Goal: Transaction & Acquisition: Purchase product/service

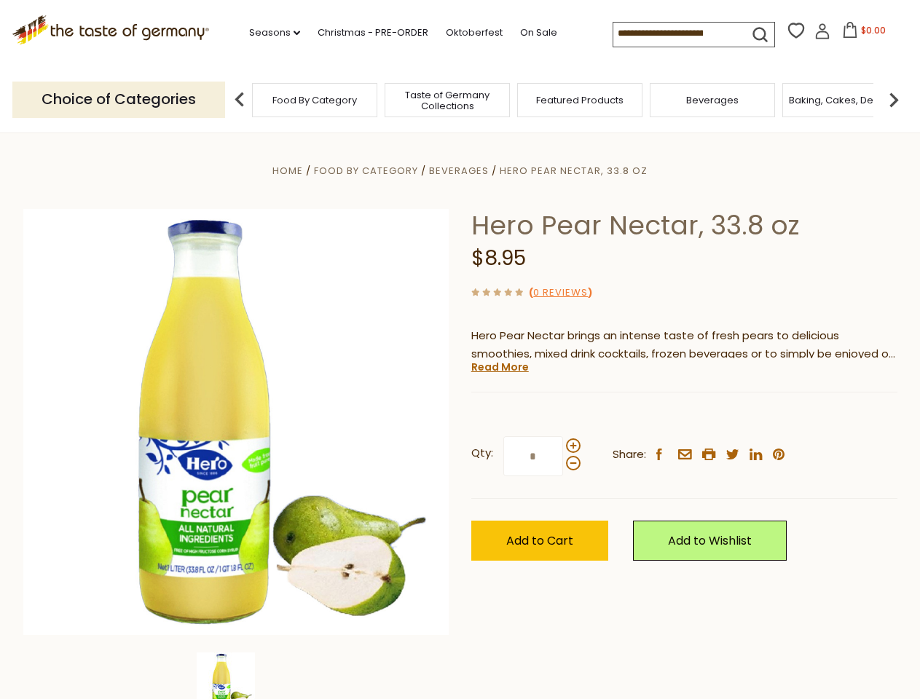
click at [460, 350] on div "Home Food By Category [GEOGRAPHIC_DATA] Hero Pear Nectar, 33.8 oz Hero Pear Nec…" at bounding box center [460, 442] width 896 height 561
click at [269, 33] on link "Seasons dropdown_arrow" at bounding box center [274, 33] width 51 height 16
click at [861, 34] on span "$0.00" at bounding box center [873, 30] width 25 height 12
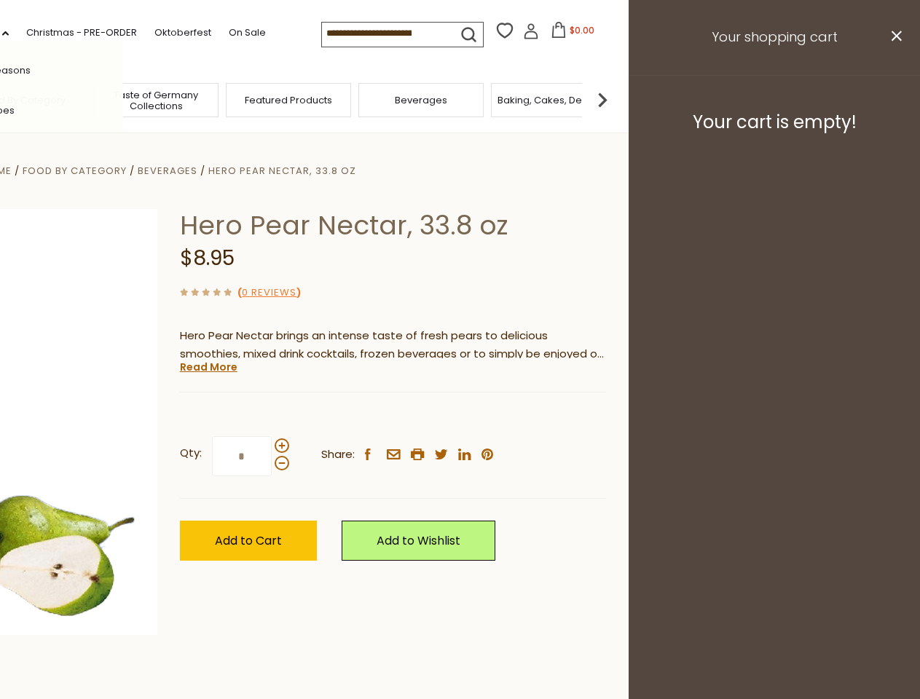
click at [123, 99] on div "All Seasons Recipes Game Day [DATE] [DATE] [DATE][PERSON_NAME] [DATE] Springfes…" at bounding box center [40, 350] width 165 height 618
click at [617, 99] on img at bounding box center [602, 99] width 29 height 29
click at [460, 416] on div "Qty: * Share: facebook email printer twitter linkedin pinterest" at bounding box center [393, 456] width 426 height 84
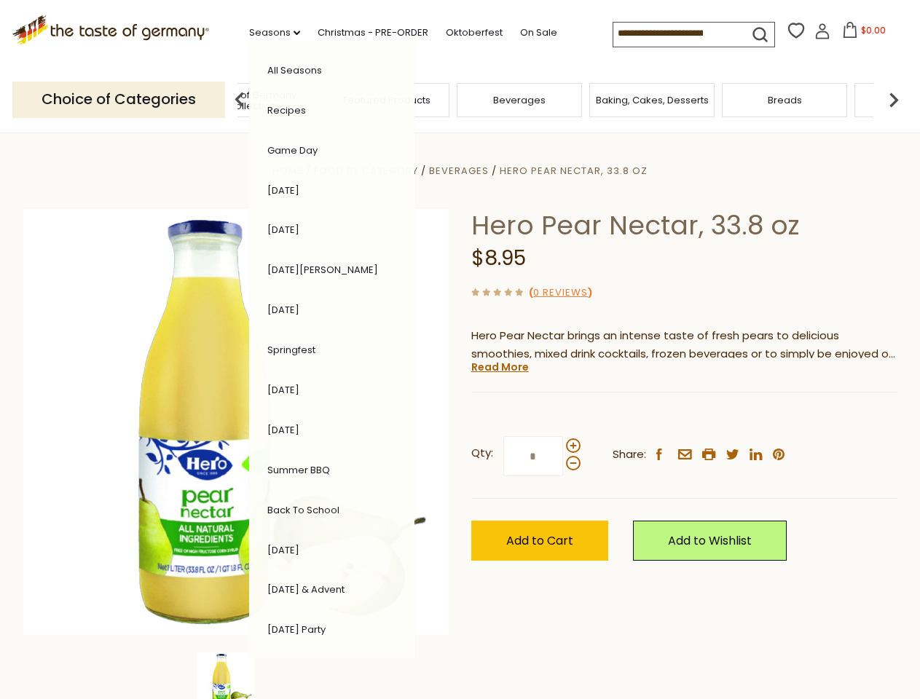
click at [236, 676] on img at bounding box center [226, 682] width 58 height 58
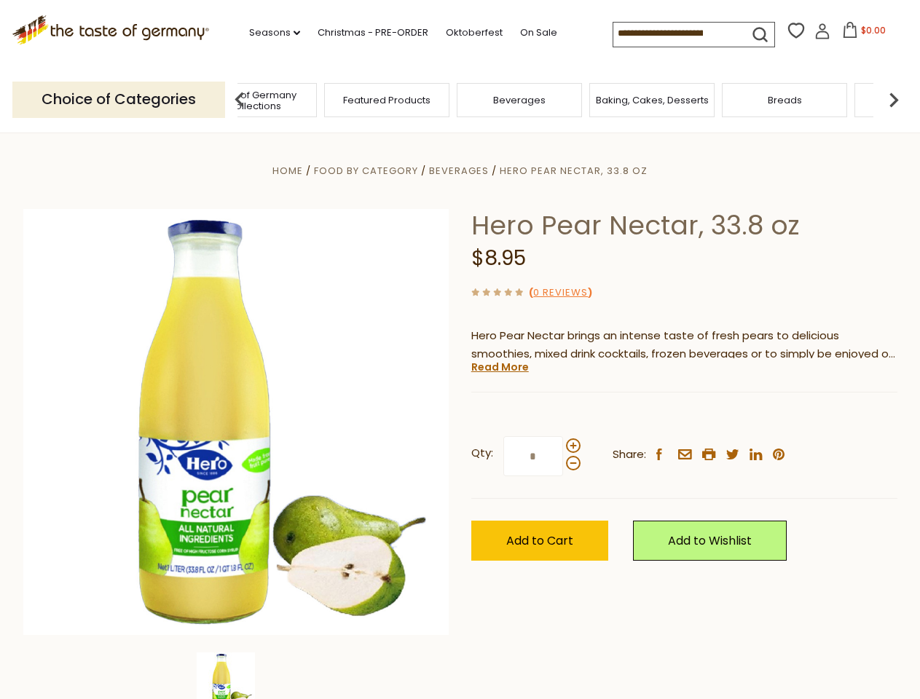
click at [236, 676] on img at bounding box center [226, 682] width 58 height 58
click at [499, 367] on link "Read More" at bounding box center [500, 367] width 58 height 15
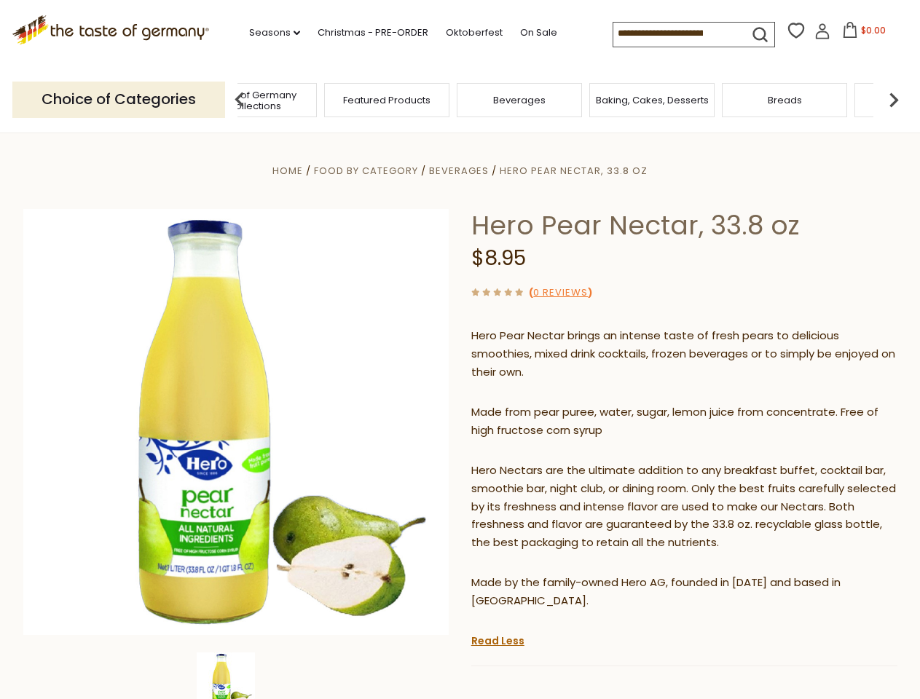
click at [572, 462] on p "Hero Nectars are the ultimate addition to any breakfast buffet, cocktail bar, s…" at bounding box center [684, 507] width 426 height 91
